Goal: Obtain resource: Obtain resource

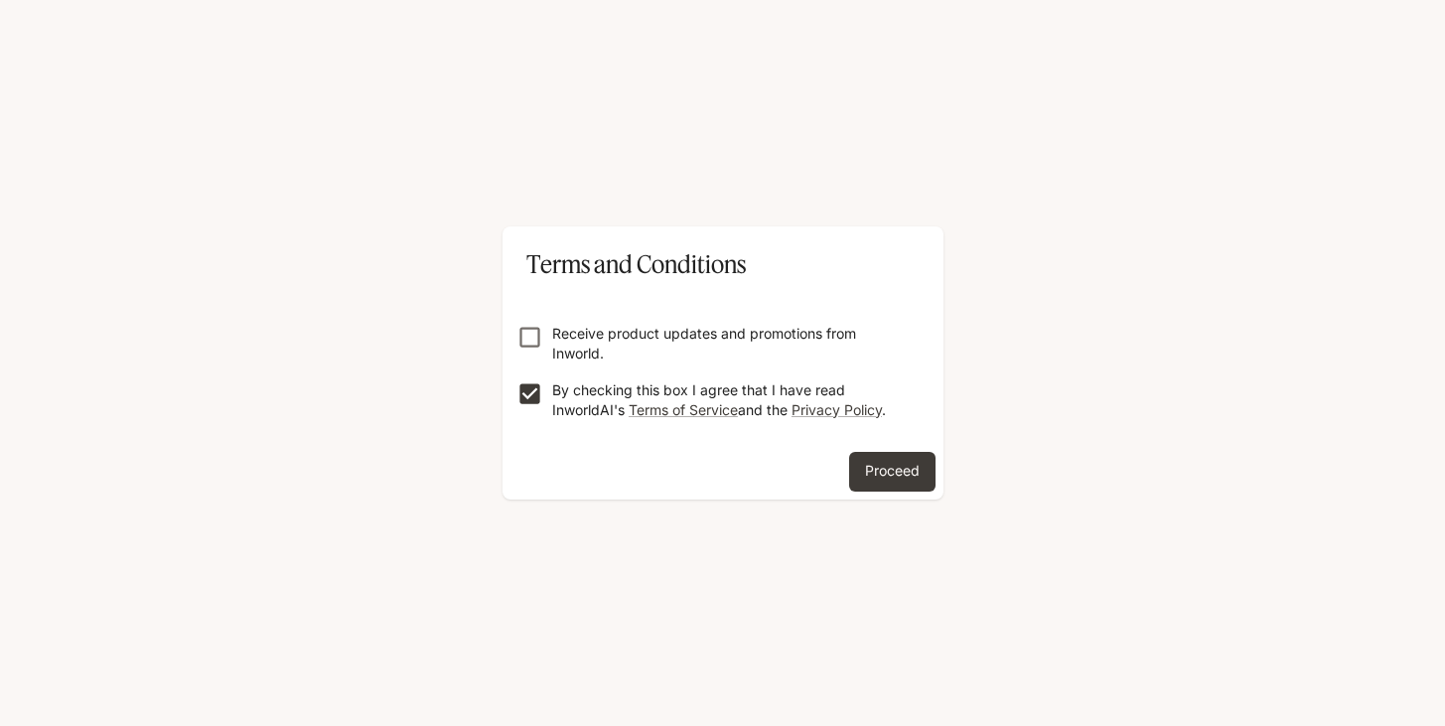
click at [867, 469] on button "Proceed" at bounding box center [892, 472] width 86 height 40
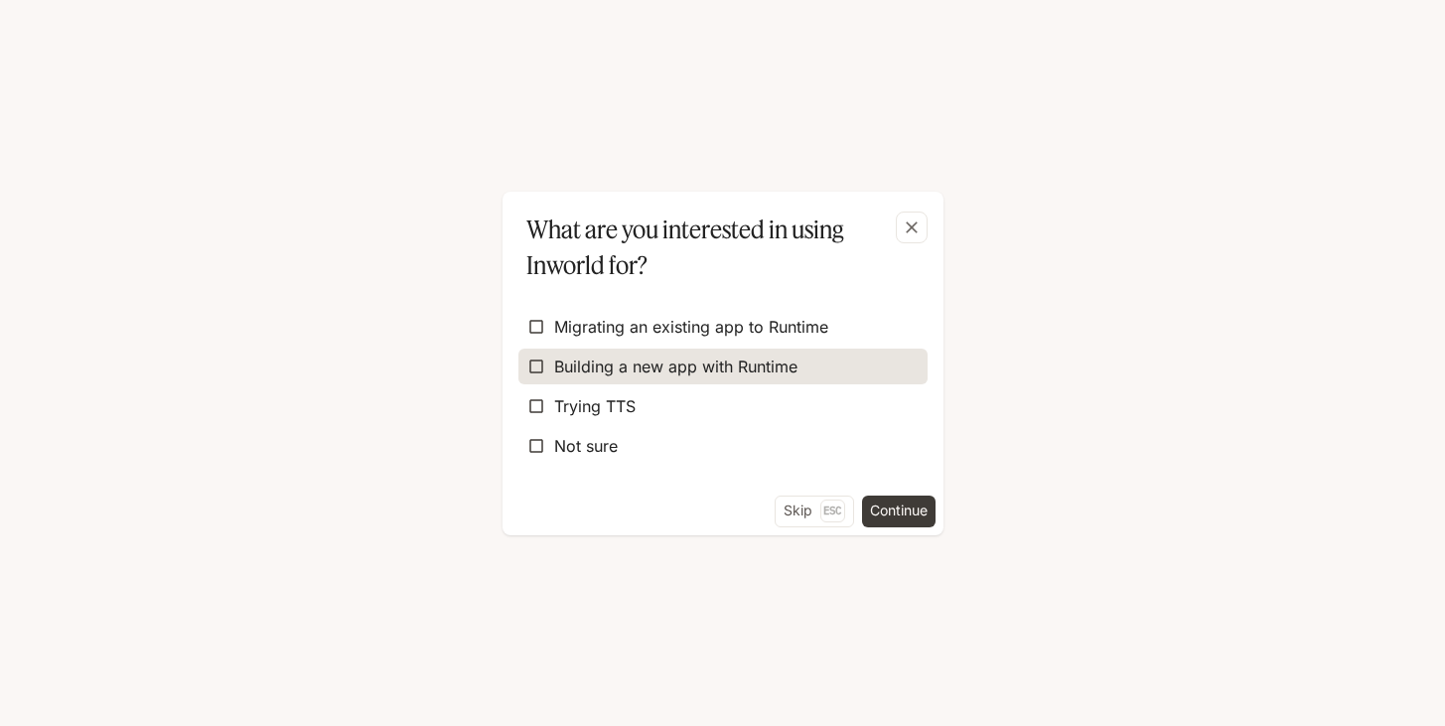
click at [835, 367] on label "Building a new app with Runtime" at bounding box center [723, 367] width 409 height 36
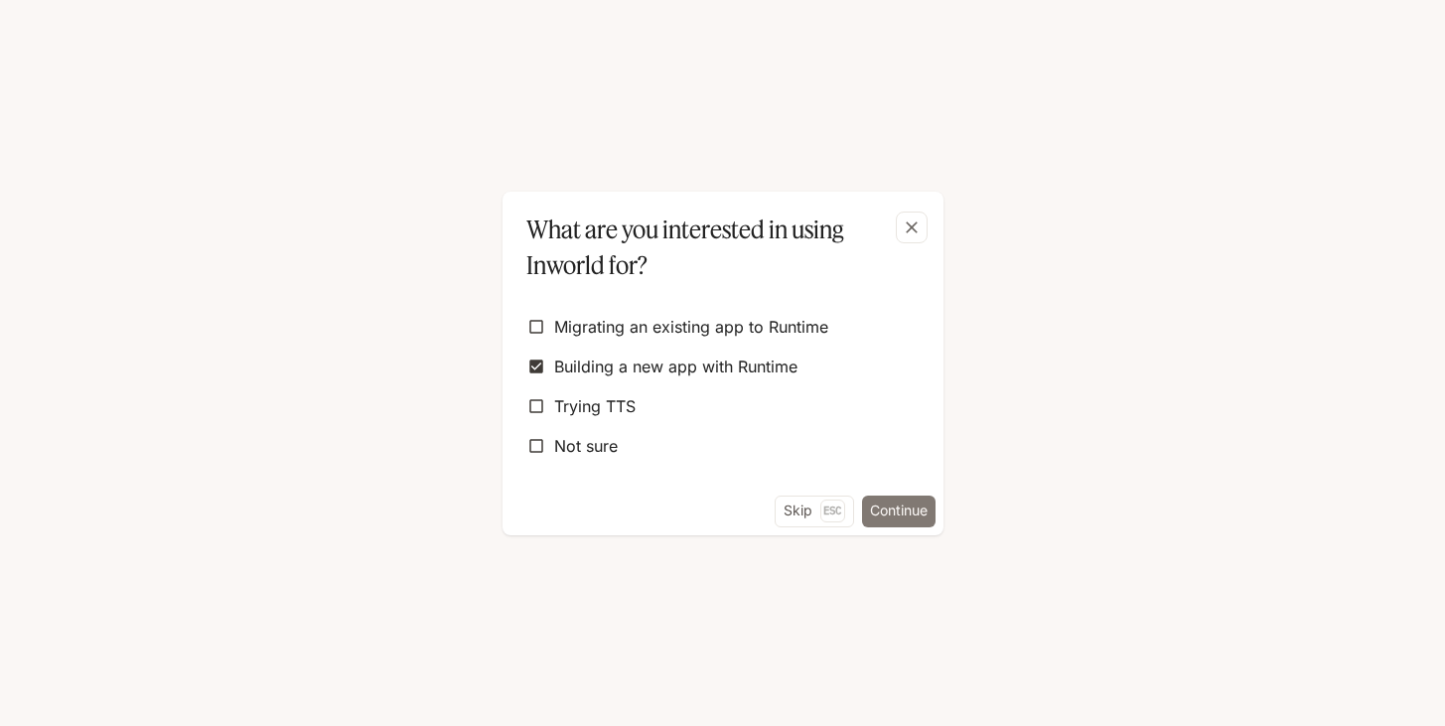
click at [875, 511] on button "Continue" at bounding box center [899, 512] width 74 height 32
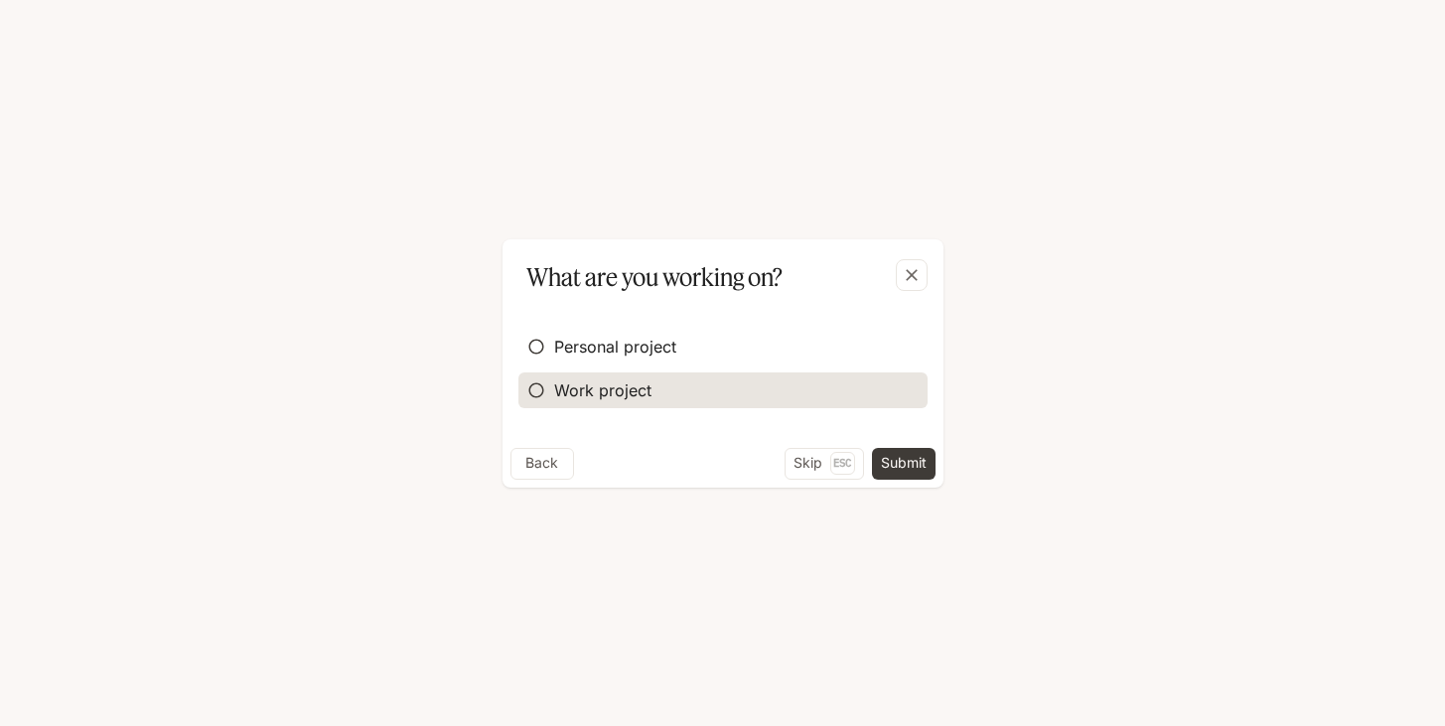
click at [606, 394] on span "Work project" at bounding box center [602, 390] width 97 height 24
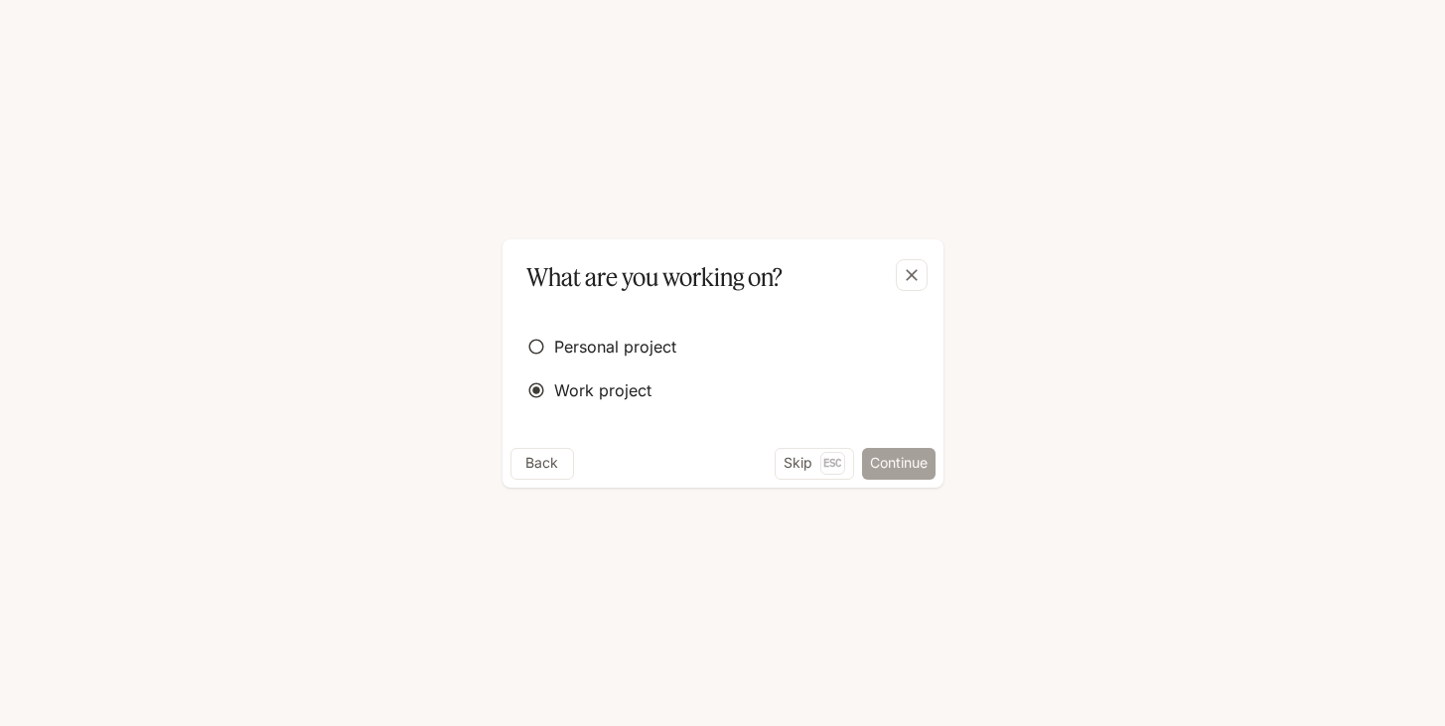
click at [906, 466] on button "Continue" at bounding box center [899, 464] width 74 height 32
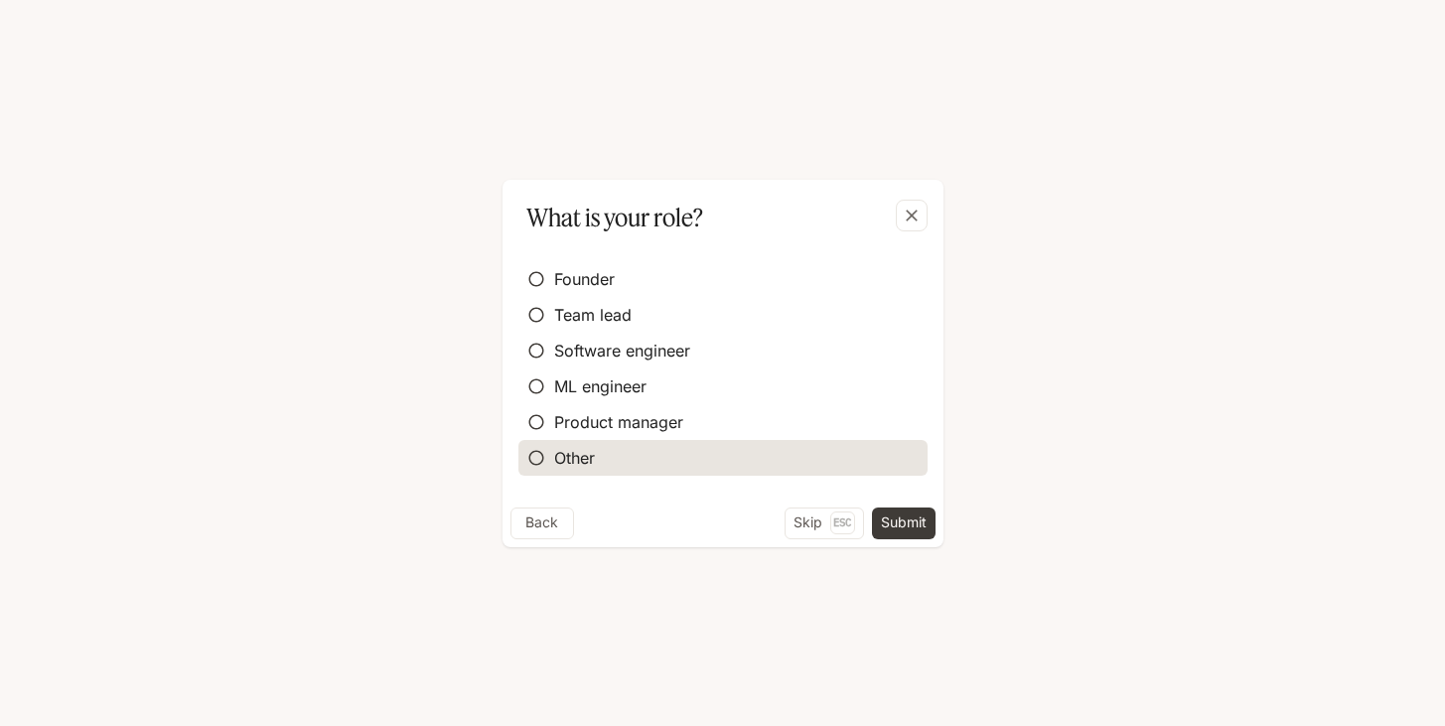
click at [758, 447] on label "Other" at bounding box center [723, 458] width 409 height 36
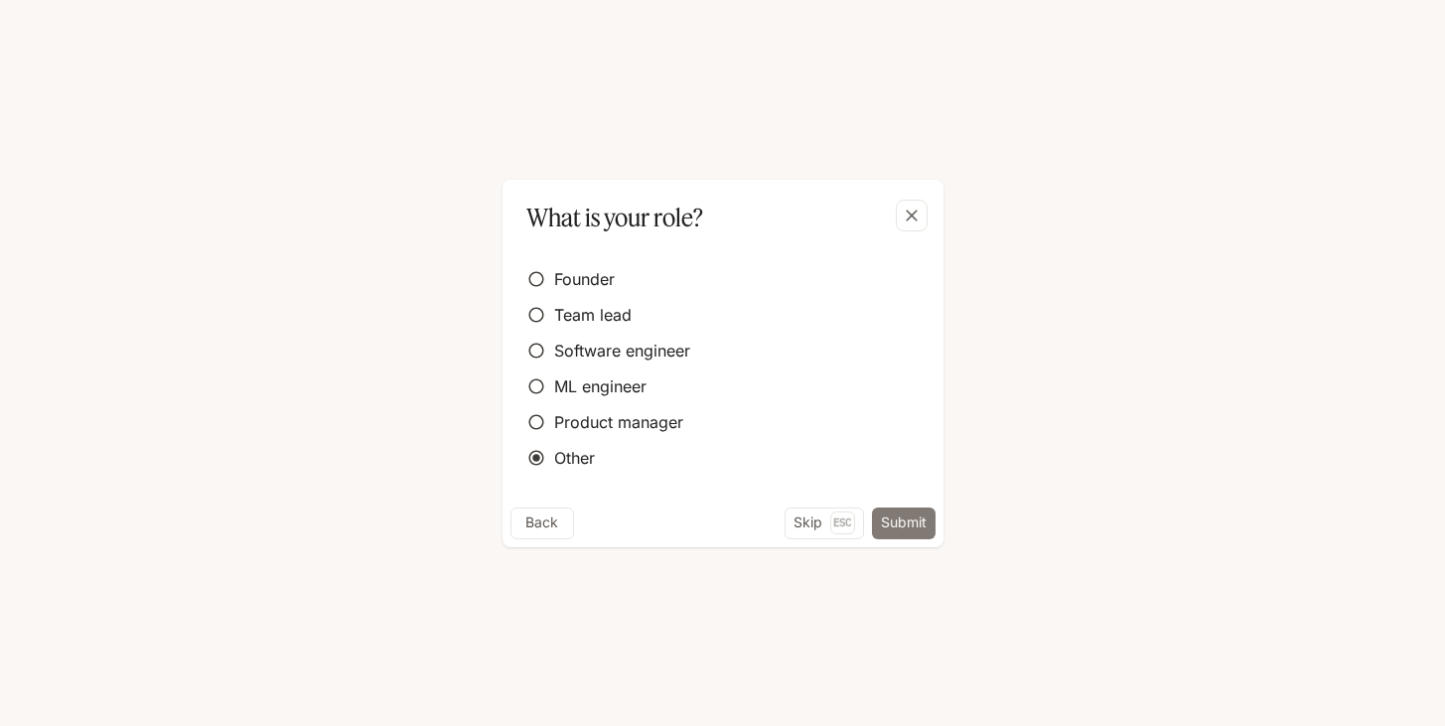
click at [910, 511] on button "Submit" at bounding box center [904, 524] width 64 height 32
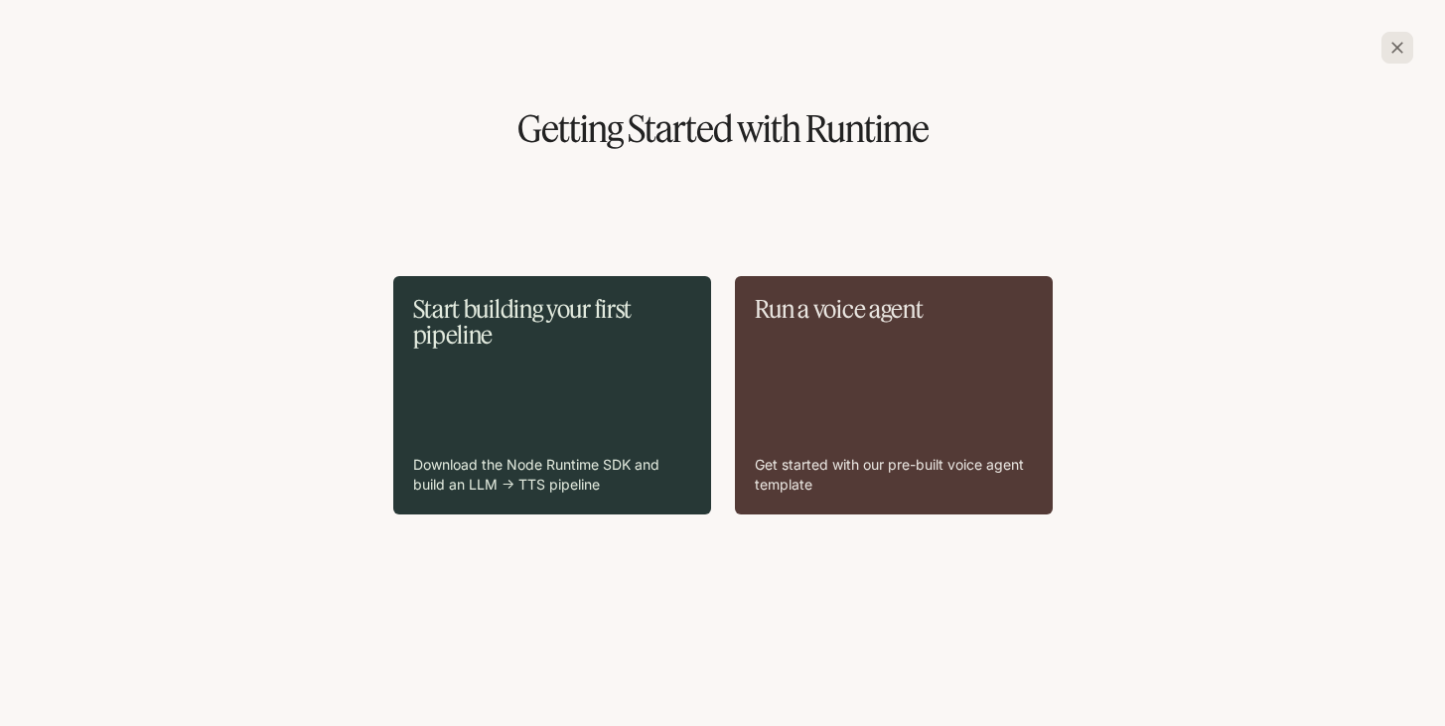
click at [624, 397] on div "Start building your first pipeline Download the Node Runtime SDK and build an L…" at bounding box center [552, 395] width 278 height 199
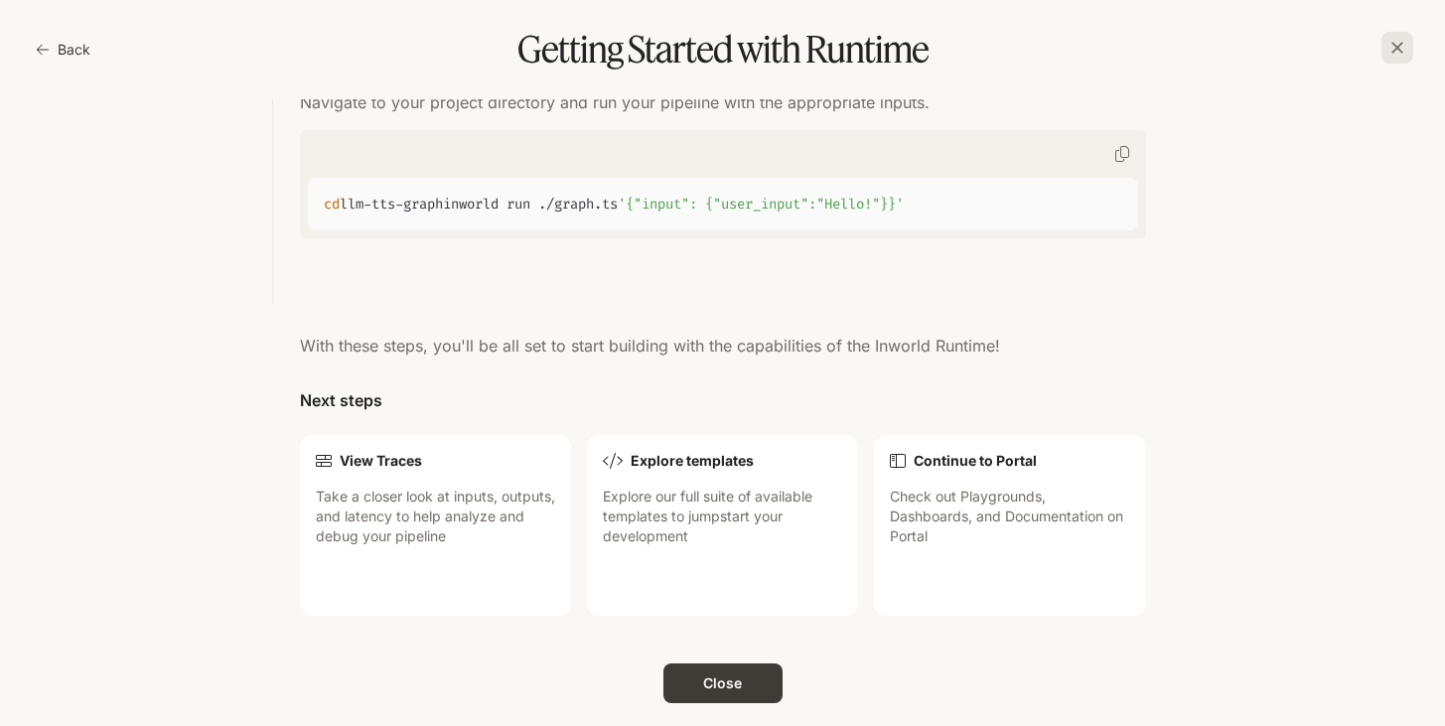
scroll to position [2016, 0]
